Goal: Find specific page/section: Find specific page/section

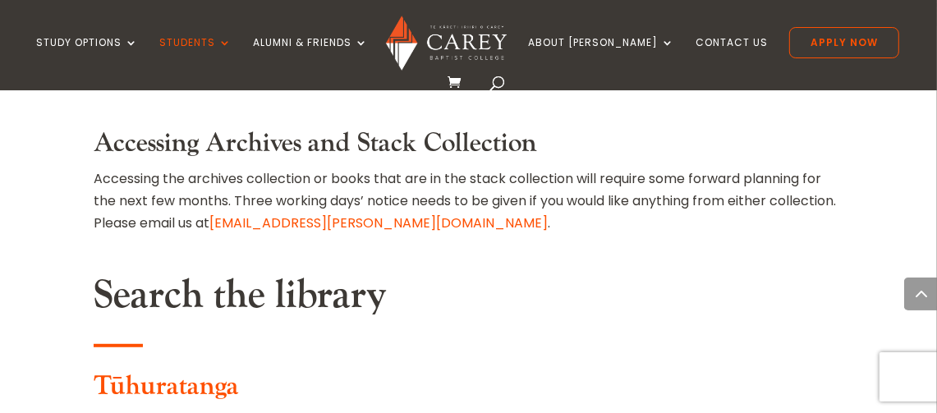
scroll to position [726, 0]
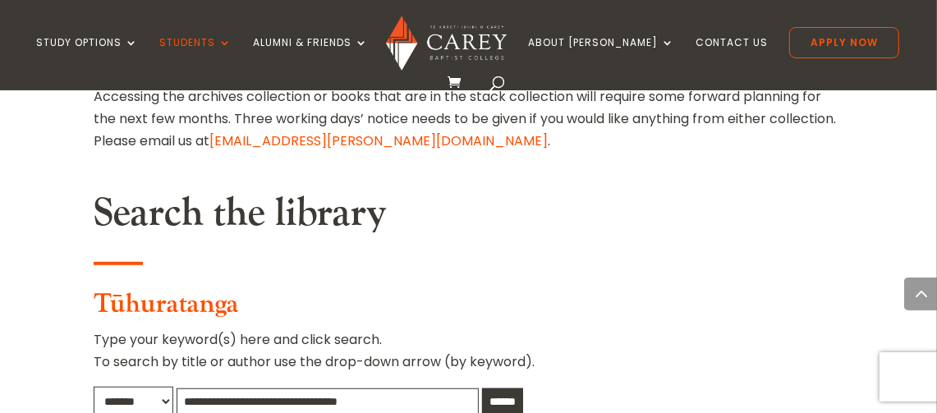
click at [97, 328] on p "Type your keyword(s) here and click search. To search by title or author use th…" at bounding box center [469, 356] width 750 height 57
drag, startPoint x: 264, startPoint y: 204, endPoint x: 269, endPoint y: 196, distance: 9.4
click at [264, 328] on p "Type your keyword(s) here and click search. To search by title or author use th…" at bounding box center [469, 356] width 750 height 57
drag, startPoint x: 99, startPoint y: 185, endPoint x: 117, endPoint y: 186, distance: 19.0
click at [509, 328] on p "Type your keyword(s) here and click search. To search by title or author use th…" at bounding box center [469, 356] width 750 height 57
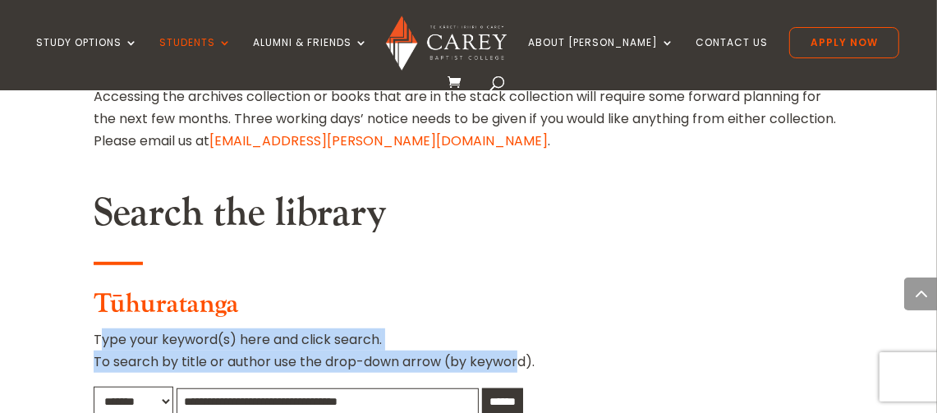
click at [114, 328] on p "Type your keyword(s) here and click search. To search by title or author use th…" at bounding box center [469, 356] width 750 height 57
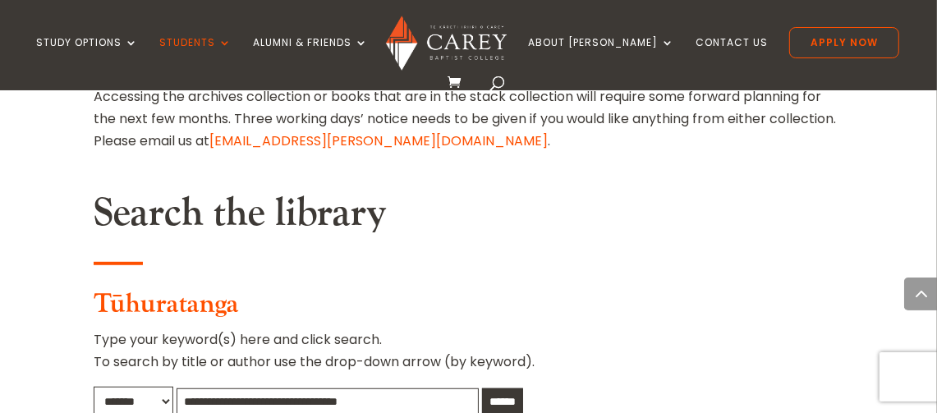
drag, startPoint x: 94, startPoint y: 180, endPoint x: 544, endPoint y: 209, distance: 450.1
click at [544, 328] on p "Type your keyword(s) here and click search. To search by title or author use th…" at bounding box center [469, 356] width 750 height 57
copy p "Type your keyword(s) here and click search. To search by title or author use th…"
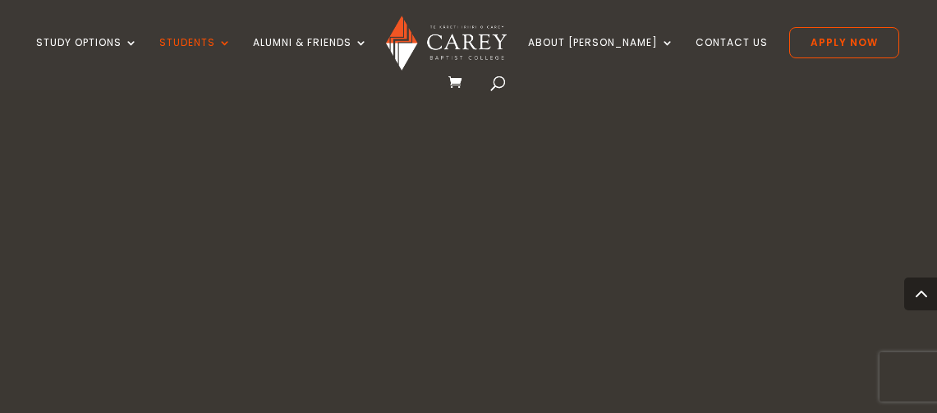
scroll to position [902, 0]
